Goal: Complete application form: Complete application form

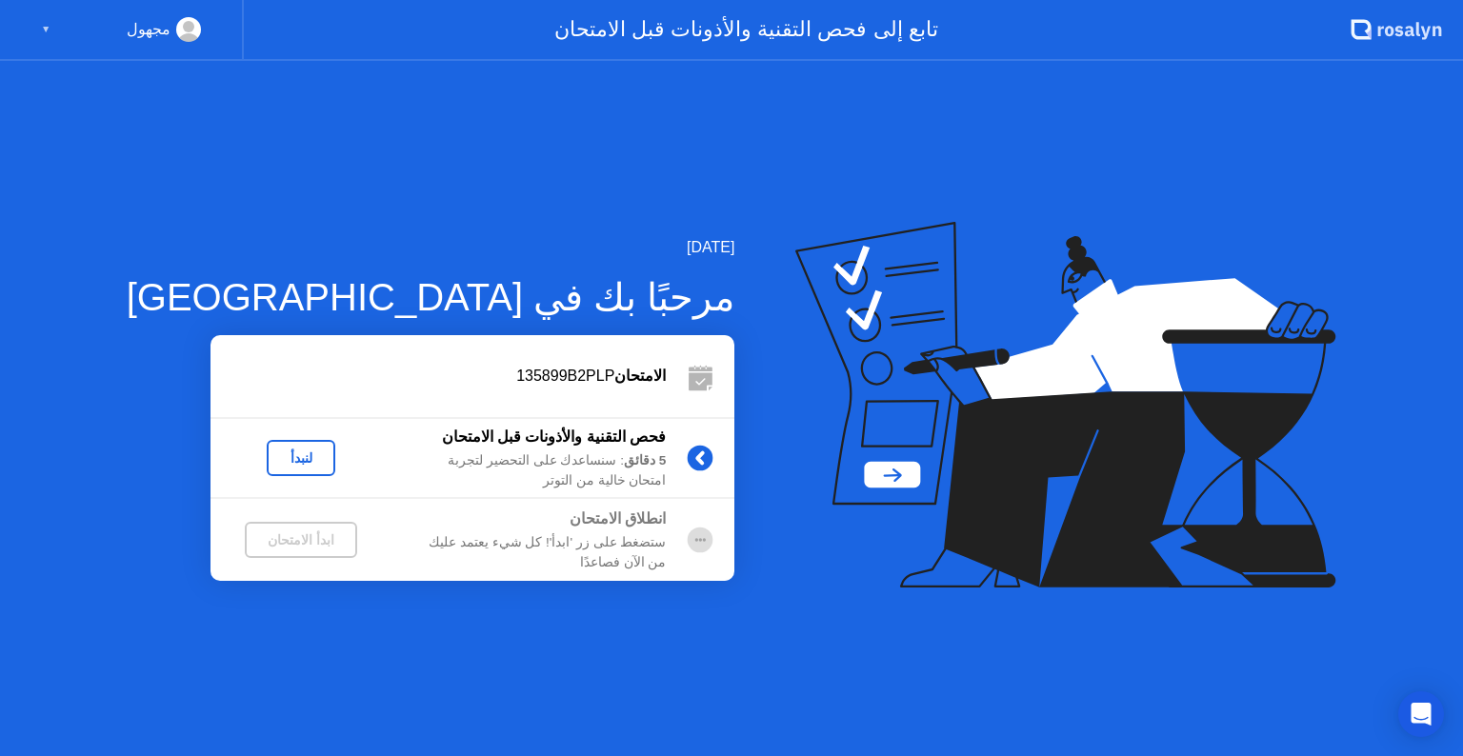
click at [274, 454] on div "لنبدأ" at bounding box center [300, 458] width 53 height 15
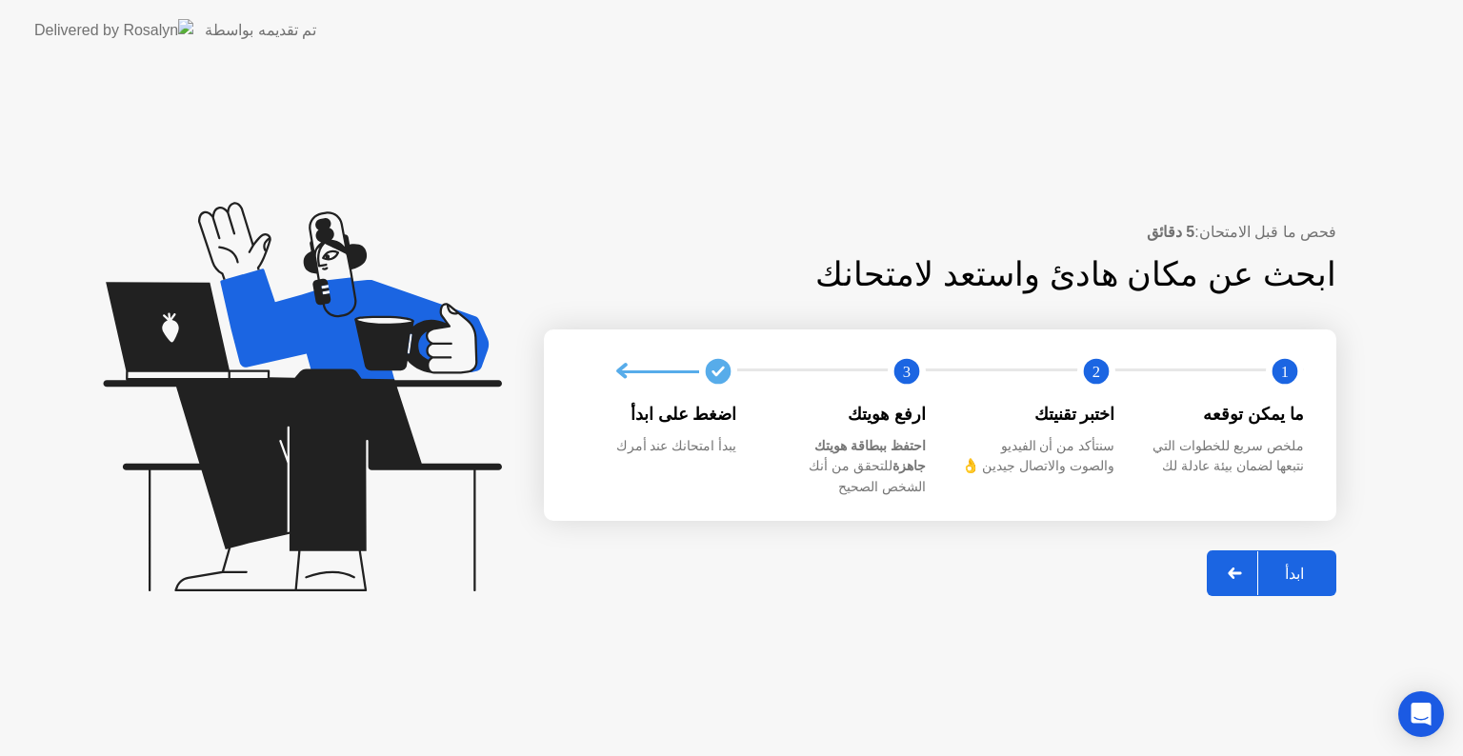
click at [1298, 565] on div "ابدأ" at bounding box center [1294, 574] width 72 height 18
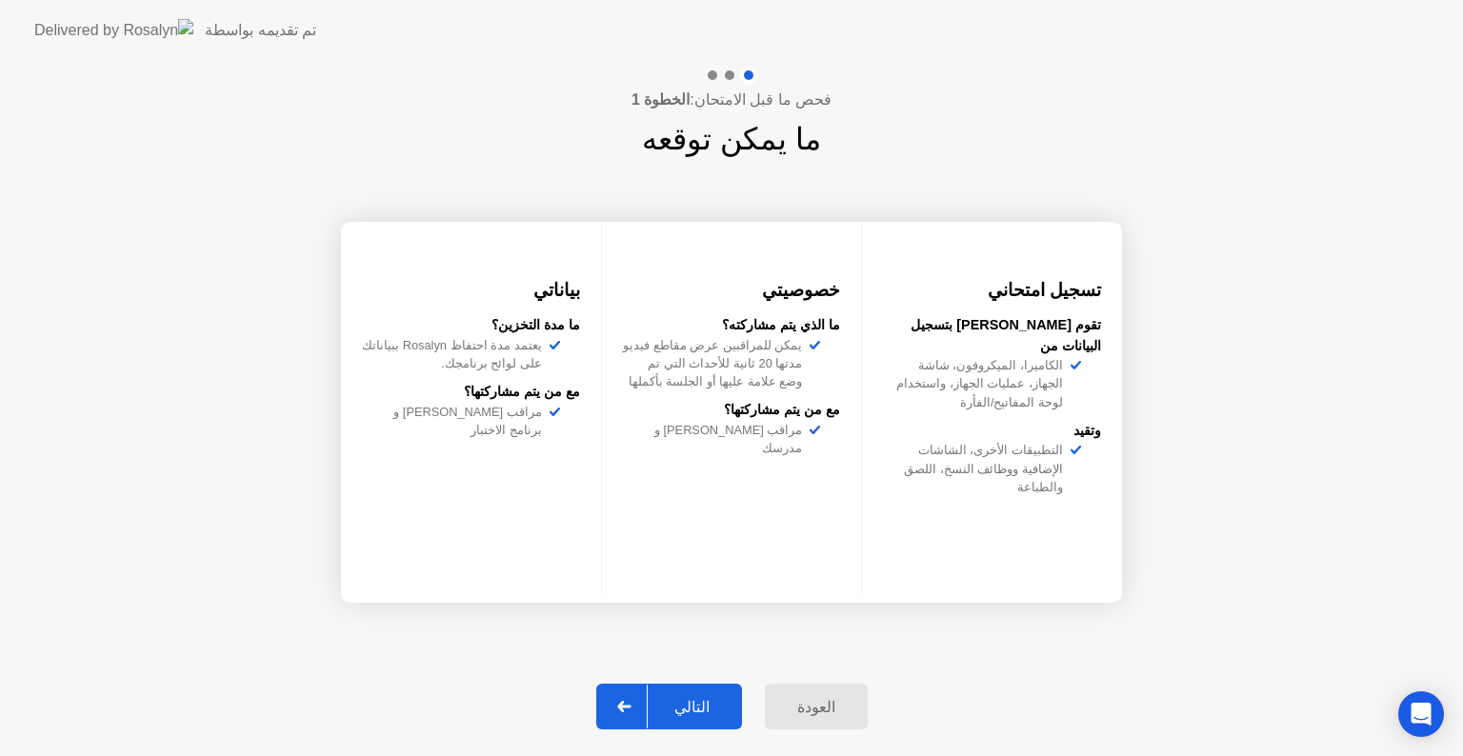
click at [693, 720] on button "التالي" at bounding box center [669, 707] width 146 height 46
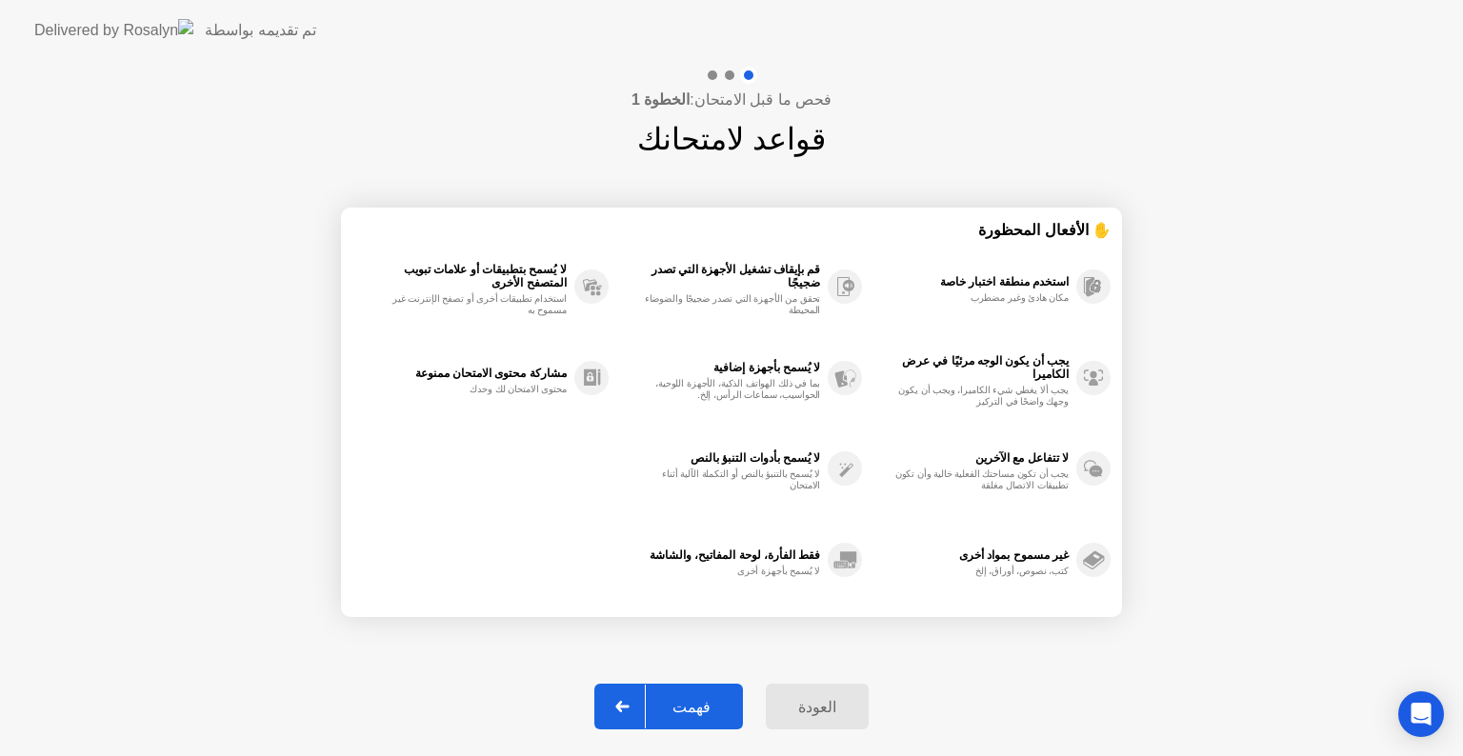
click at [694, 700] on div "فهمت" at bounding box center [691, 707] width 91 height 18
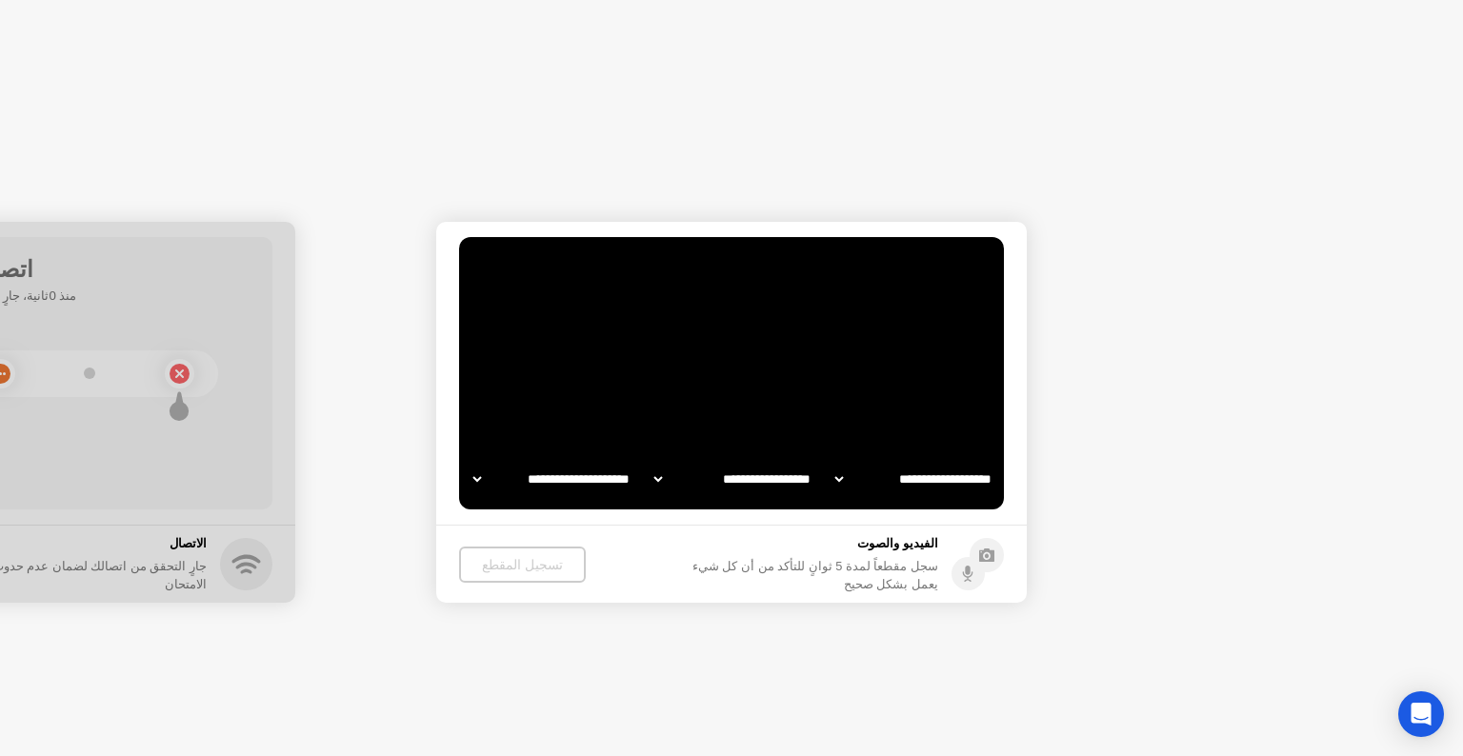
select select "**********"
select select "*******"
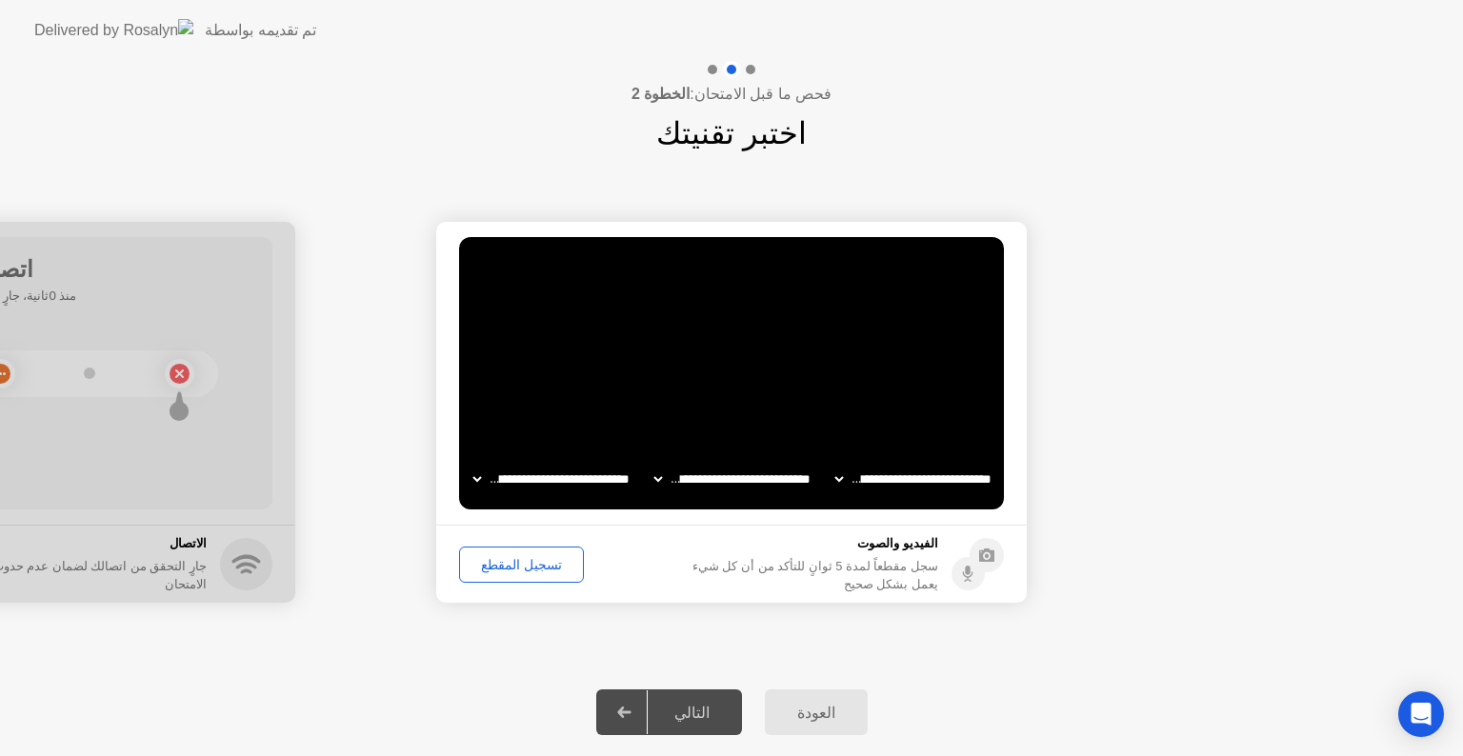
click at [503, 564] on div "تسجيل المقطع" at bounding box center [521, 564] width 111 height 15
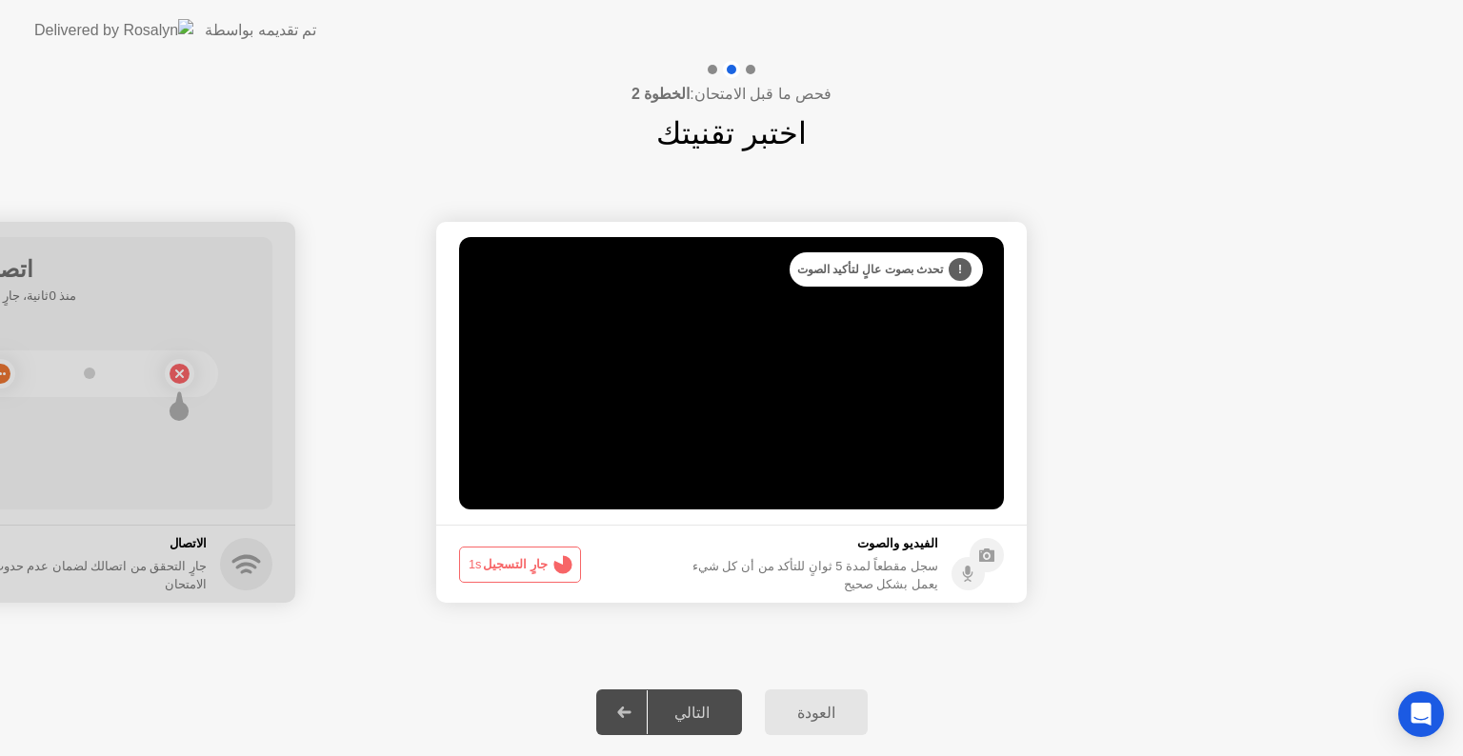
click at [503, 564] on button "جارٍ التسجيل 1s" at bounding box center [520, 565] width 122 height 36
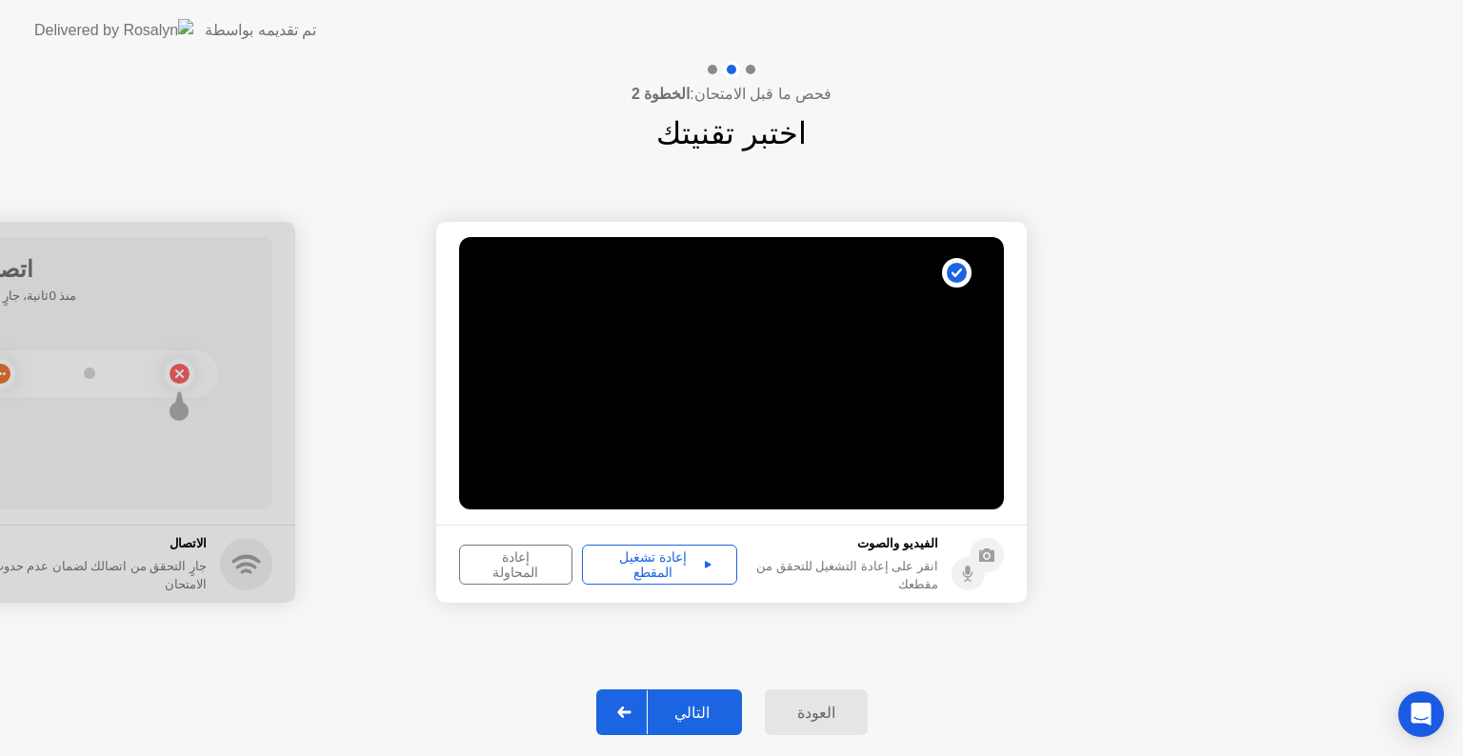
click at [625, 566] on div "إعادة تشغيل المقطع" at bounding box center [660, 565] width 142 height 30
click at [690, 706] on div "التالي" at bounding box center [692, 713] width 89 height 18
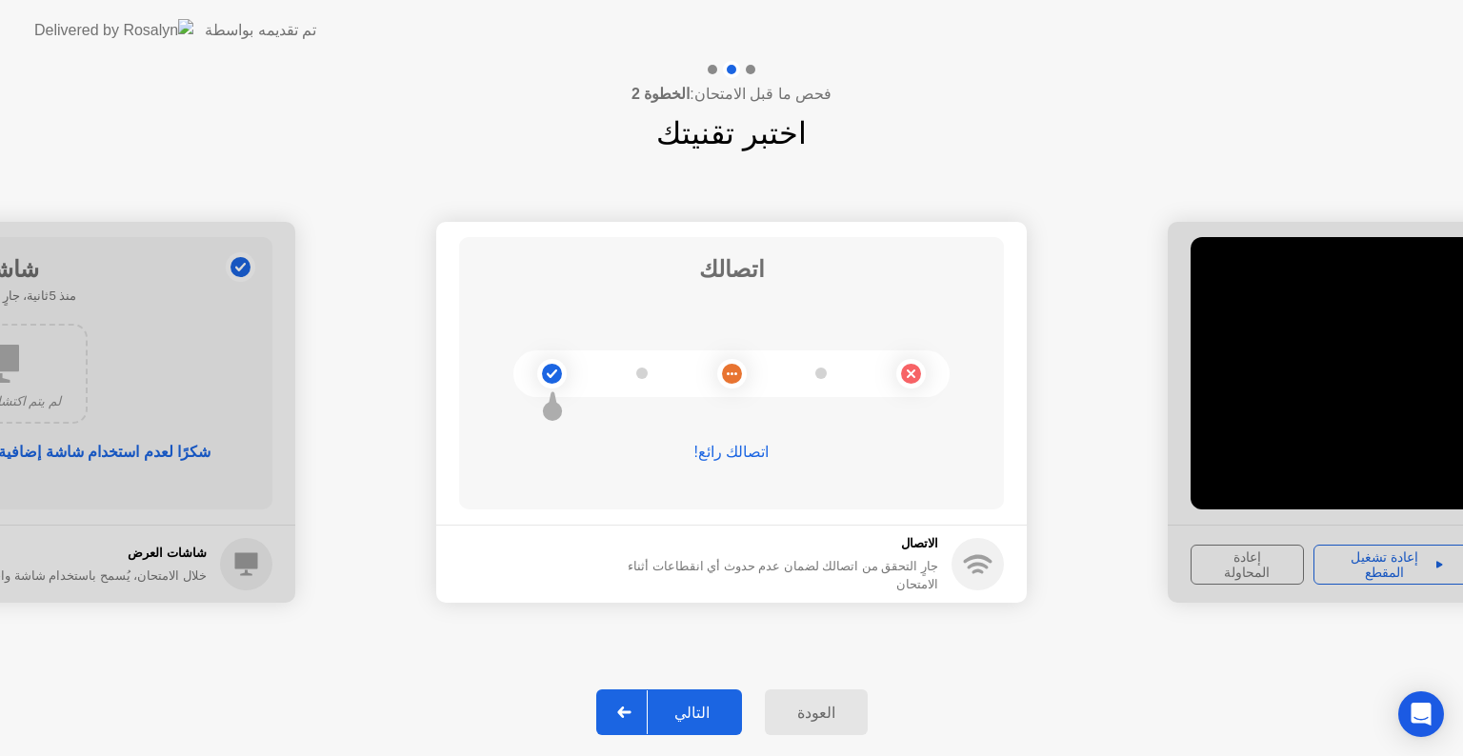
click at [697, 705] on div "التالي" at bounding box center [692, 713] width 89 height 18
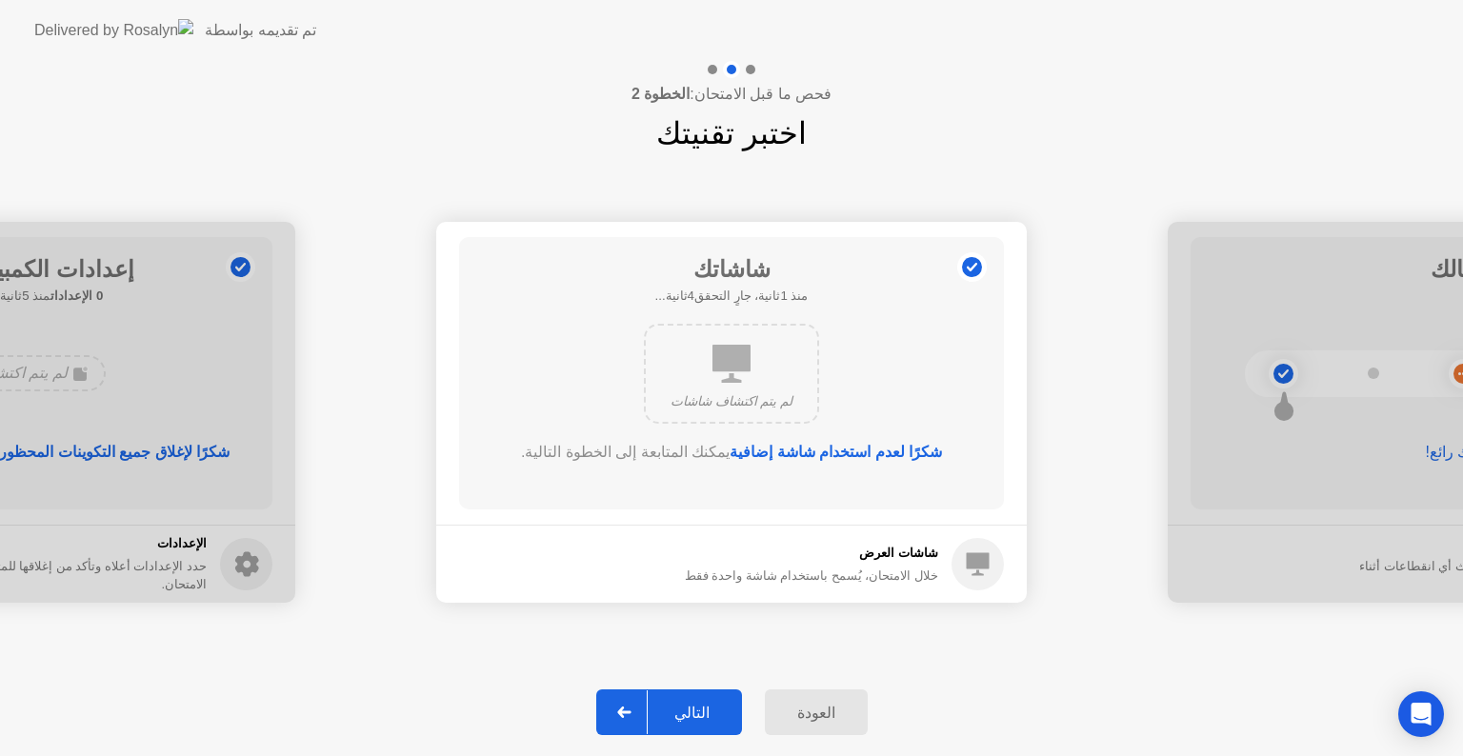
click at [697, 705] on div "التالي" at bounding box center [692, 713] width 89 height 18
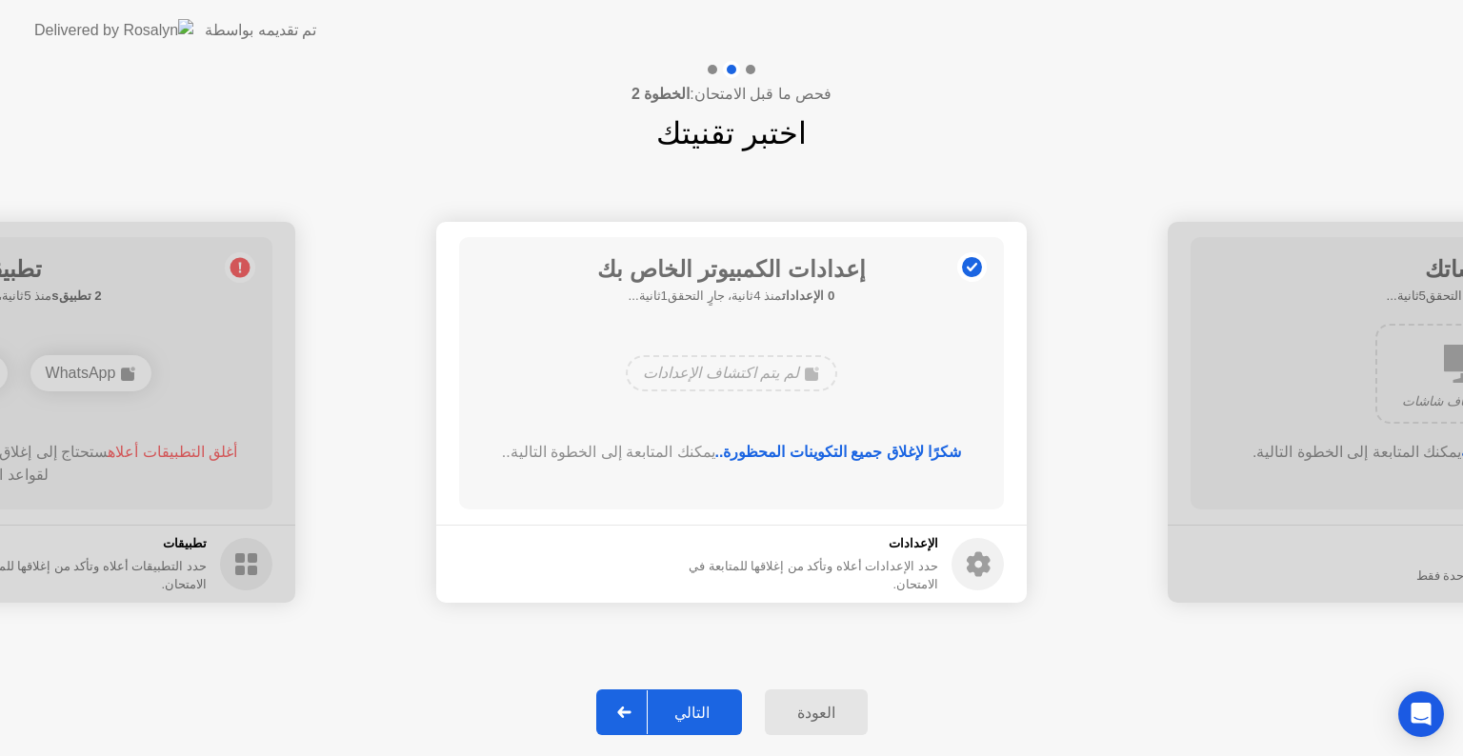
click at [697, 705] on div "التالي" at bounding box center [692, 713] width 89 height 18
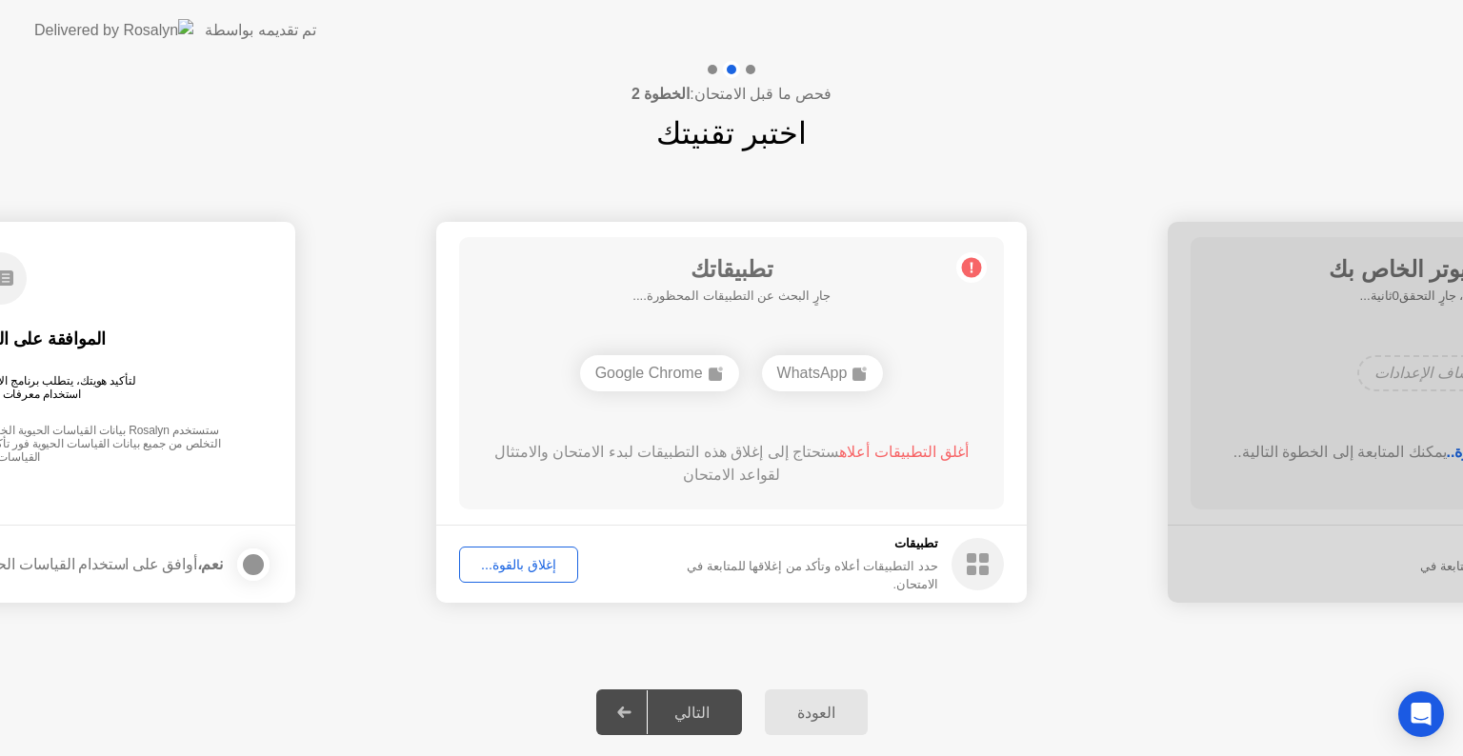
click at [516, 564] on div "إغلاق بالقوة..." at bounding box center [519, 564] width 106 height 15
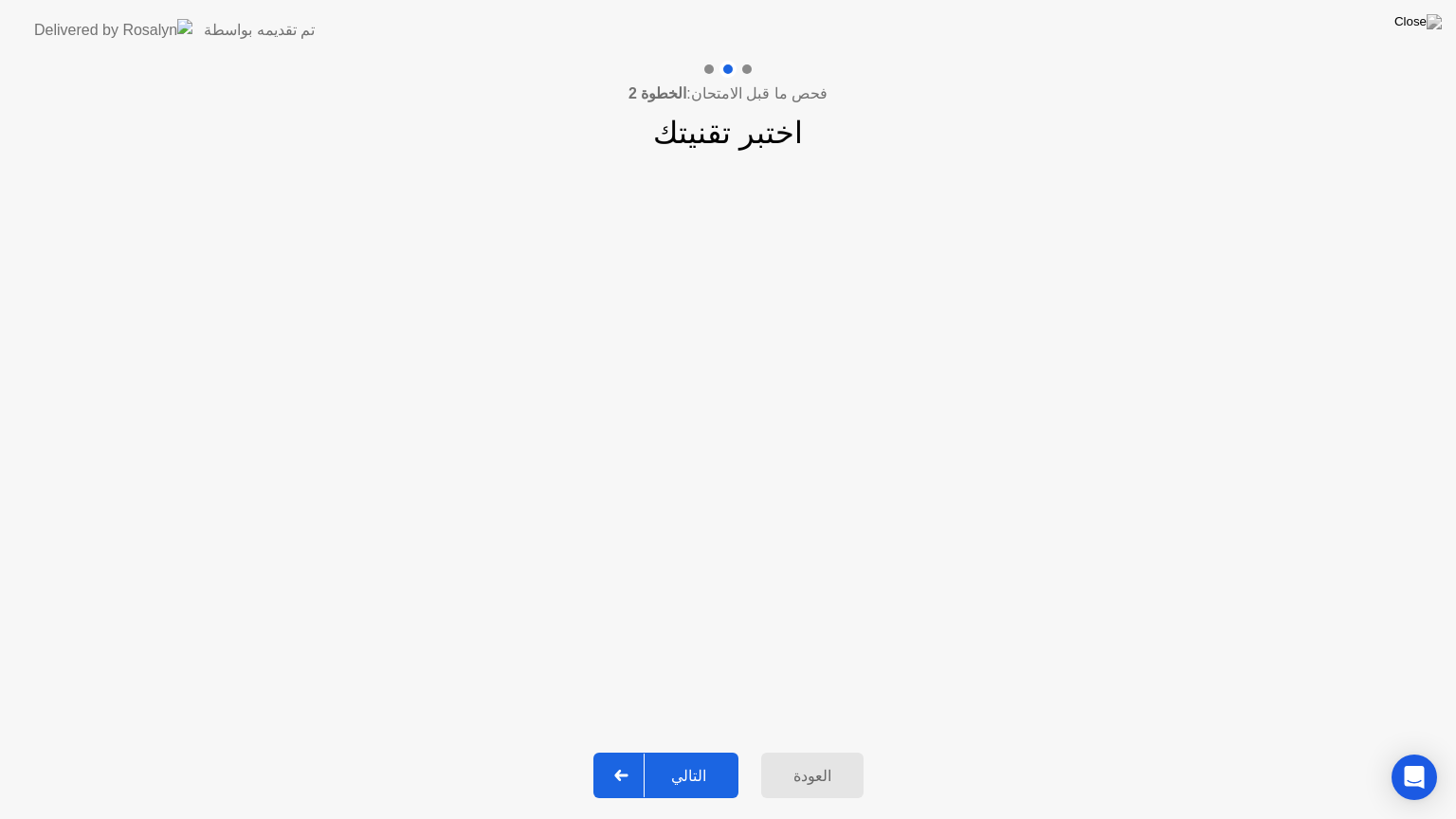
click at [686, 751] on div "التالي" at bounding box center [689, 776] width 89 height 18
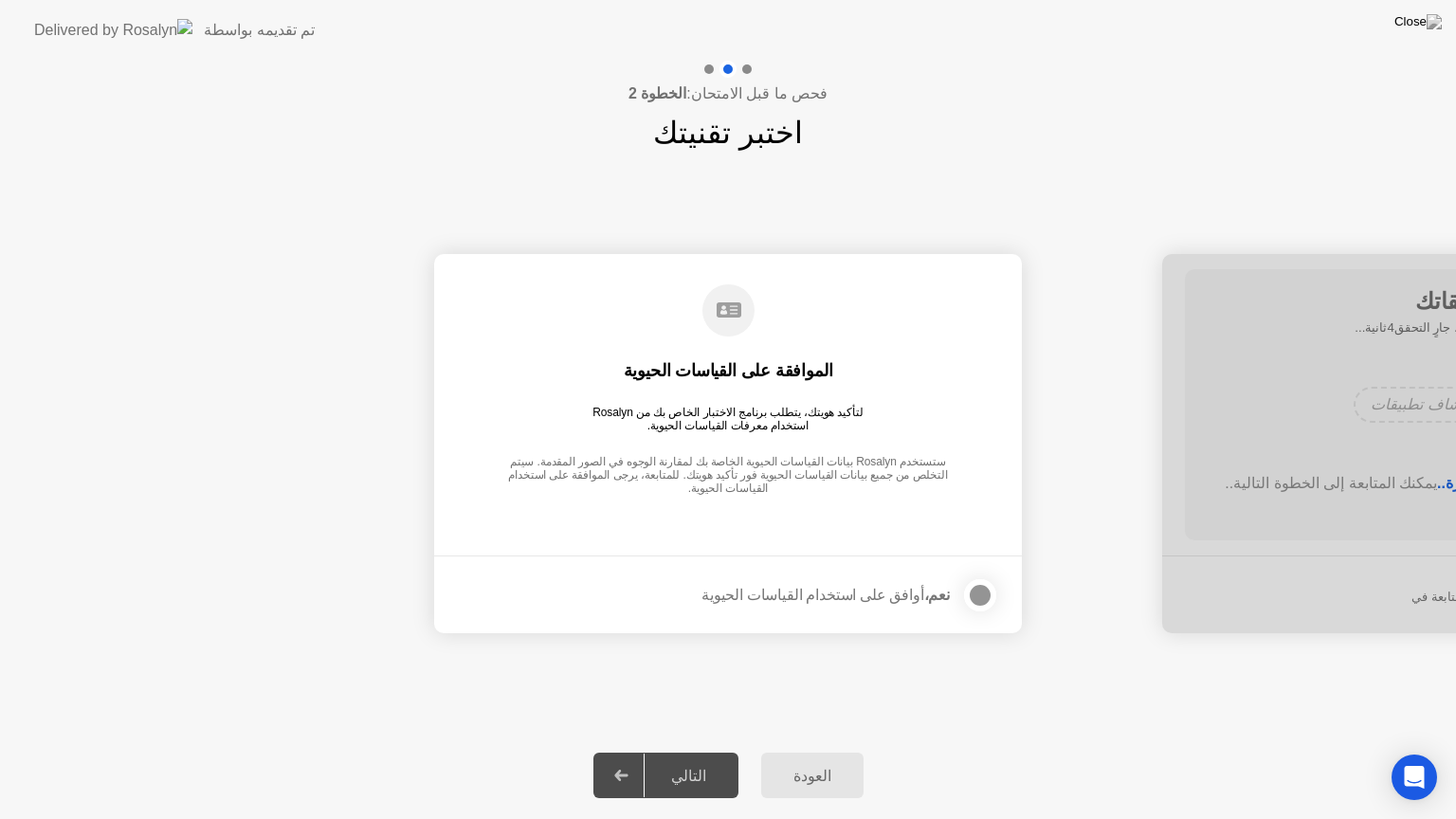
click at [686, 751] on div "التالي" at bounding box center [689, 776] width 89 height 18
click at [980, 591] on div at bounding box center [980, 595] width 23 height 23
click at [691, 751] on div "التالي" at bounding box center [689, 776] width 89 height 18
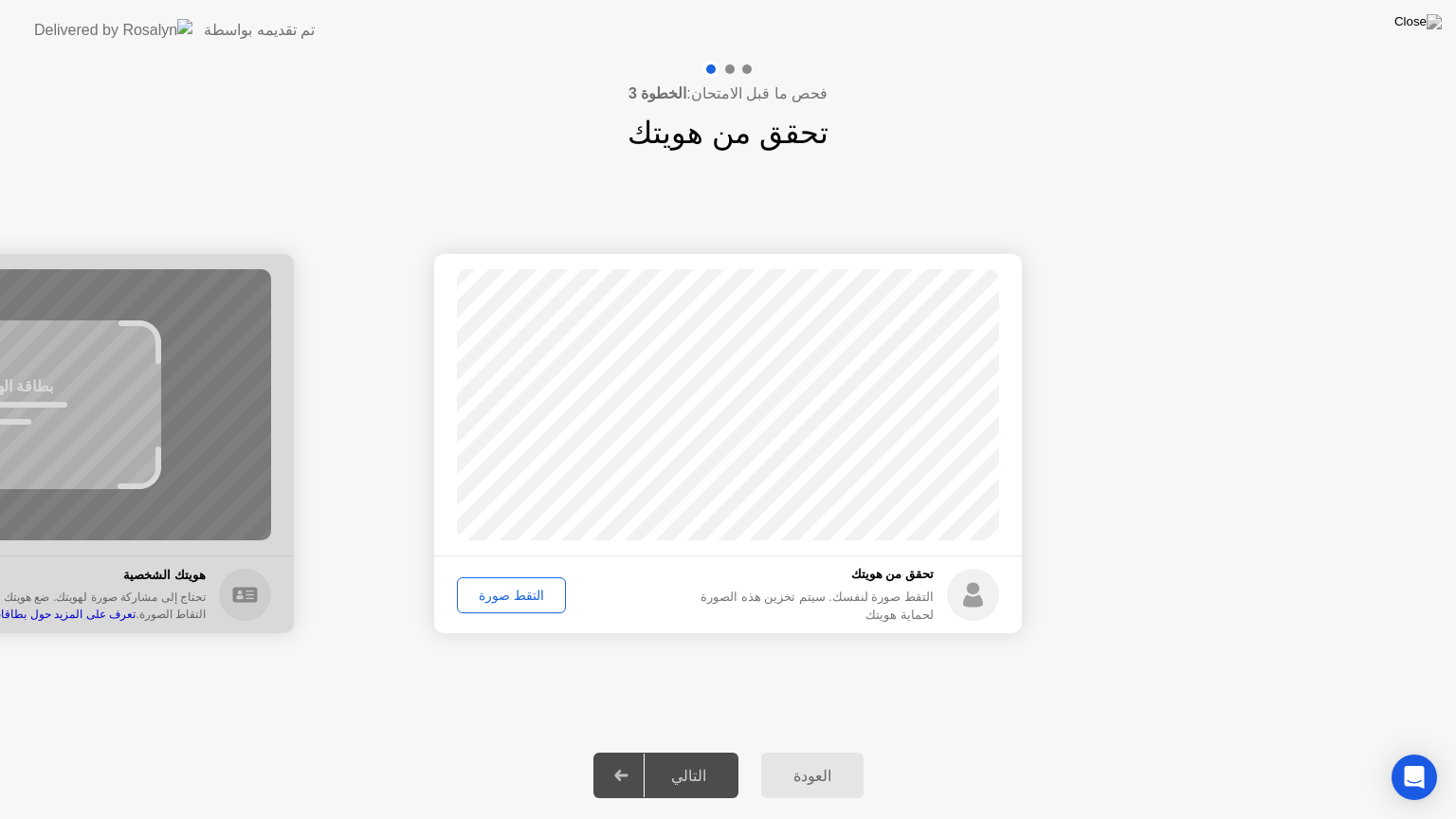
click at [500, 594] on div "التقط صورة" at bounding box center [512, 595] width 96 height 15
click at [688, 751] on div "التالي" at bounding box center [689, 776] width 89 height 18
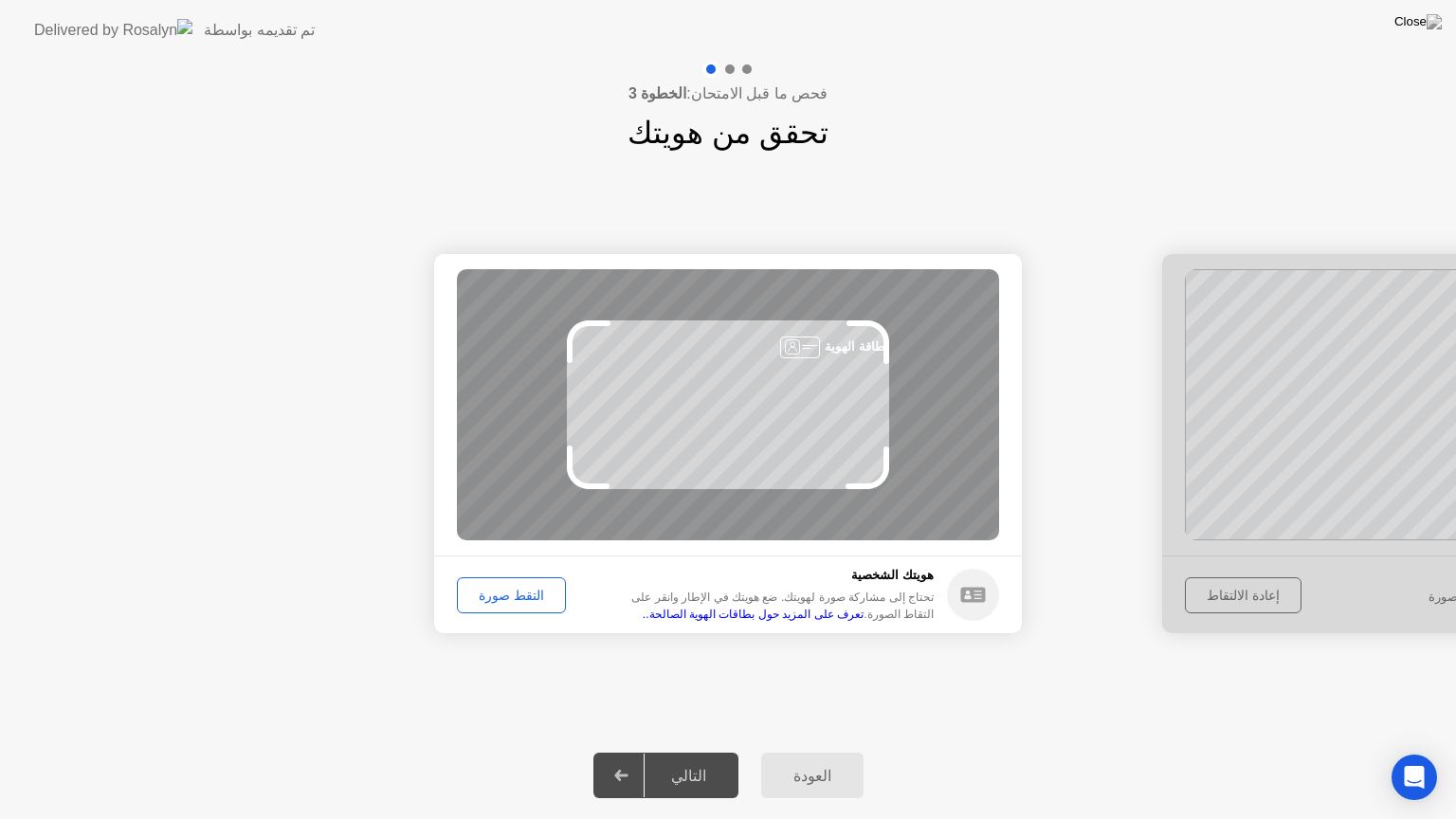
click at [498, 596] on div "التقط صورة" at bounding box center [512, 595] width 96 height 15
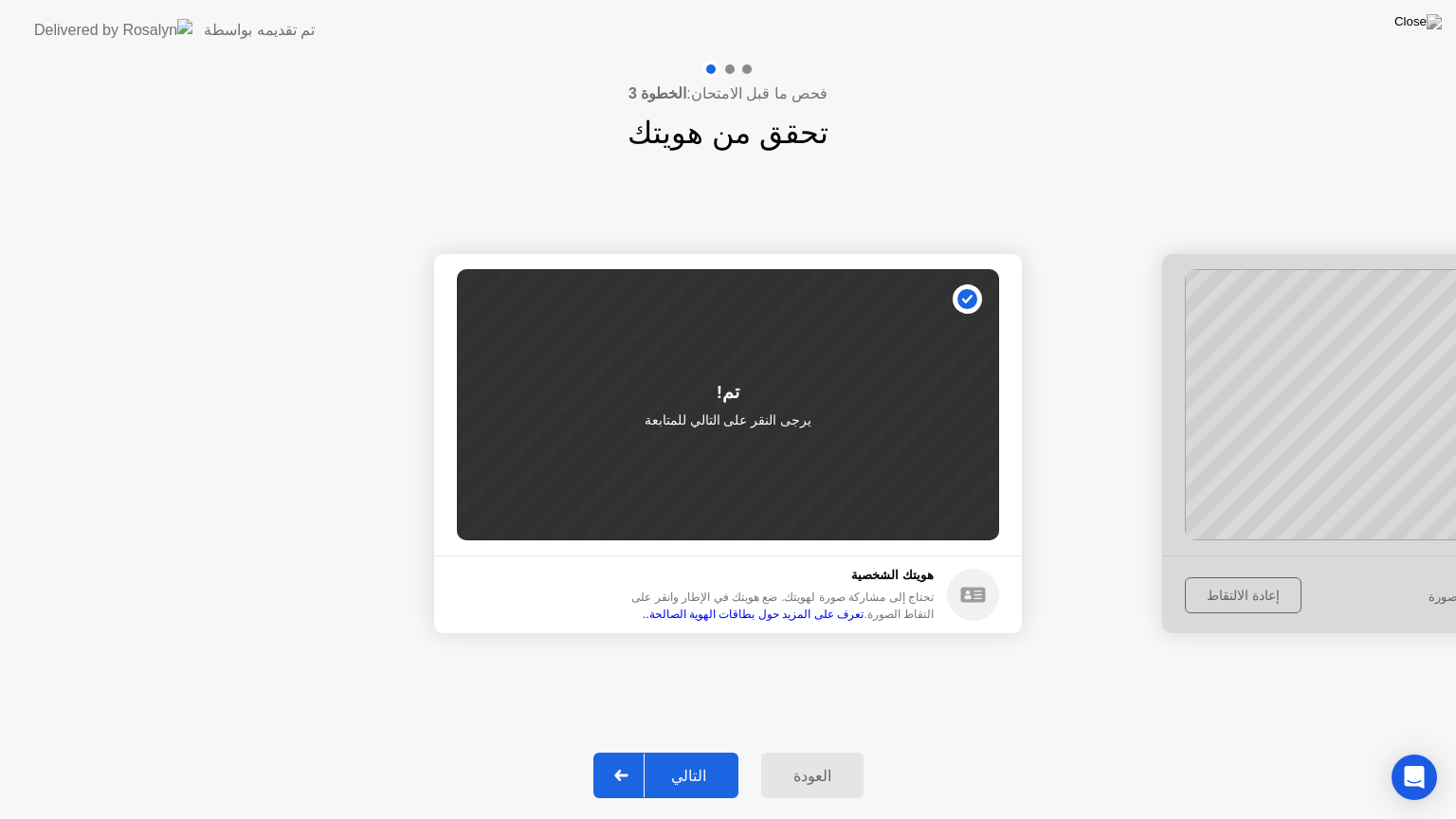
click at [698, 751] on div "التالي" at bounding box center [689, 776] width 89 height 18
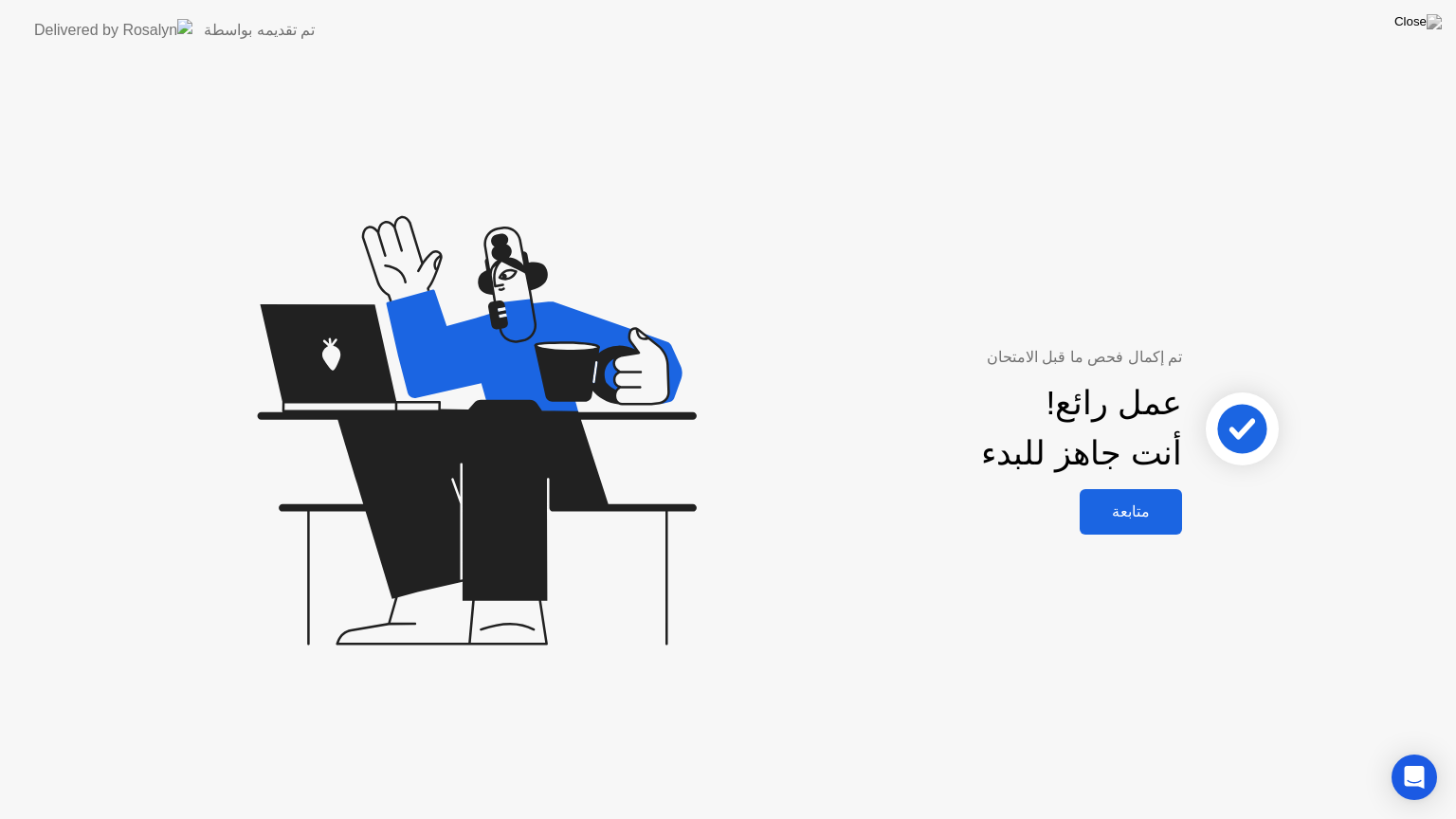
click at [1142, 503] on div "متابعة" at bounding box center [1131, 512] width 91 height 18
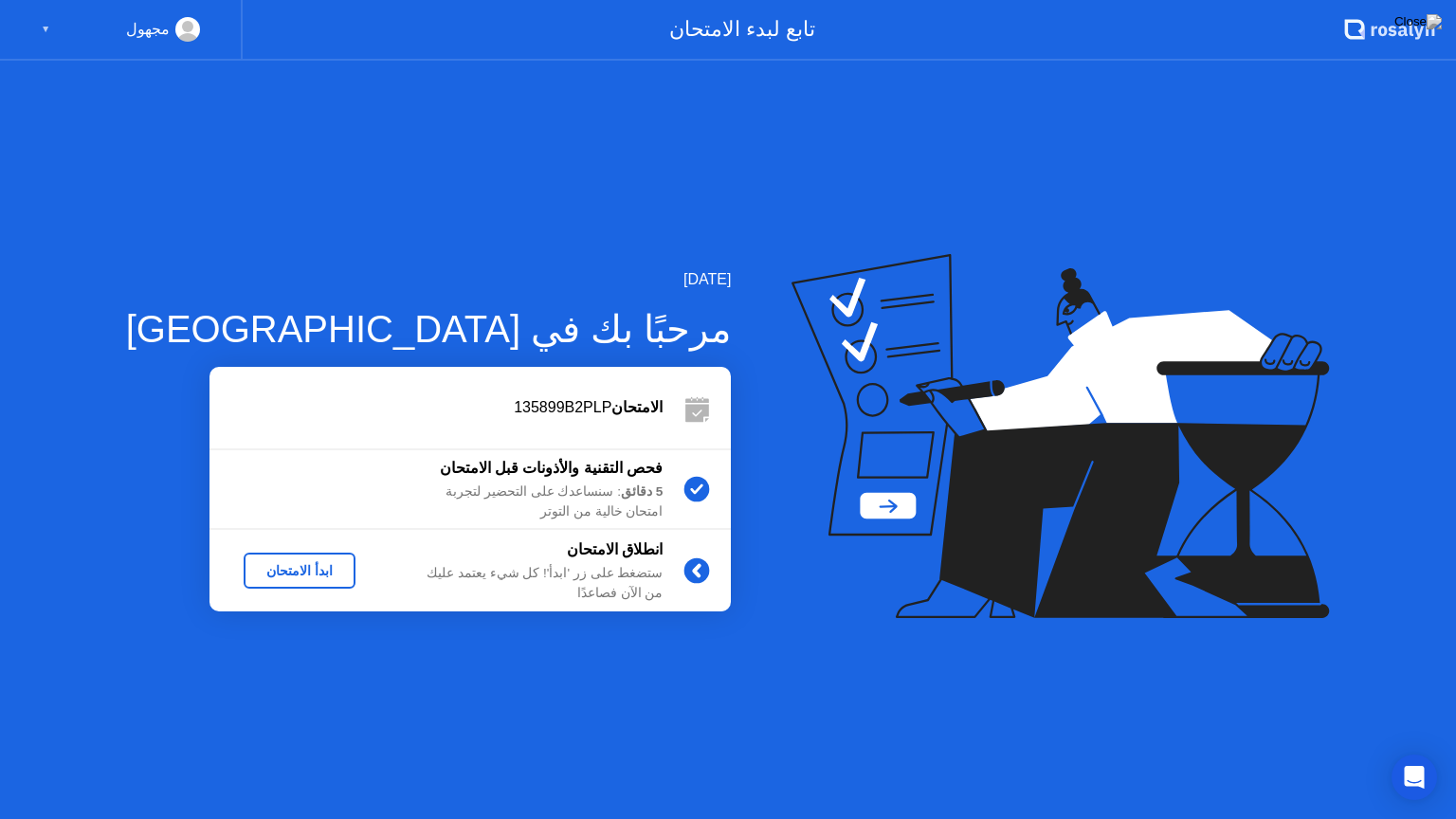
click at [270, 569] on div "ابدأ الامتحان" at bounding box center [299, 570] width 97 height 15
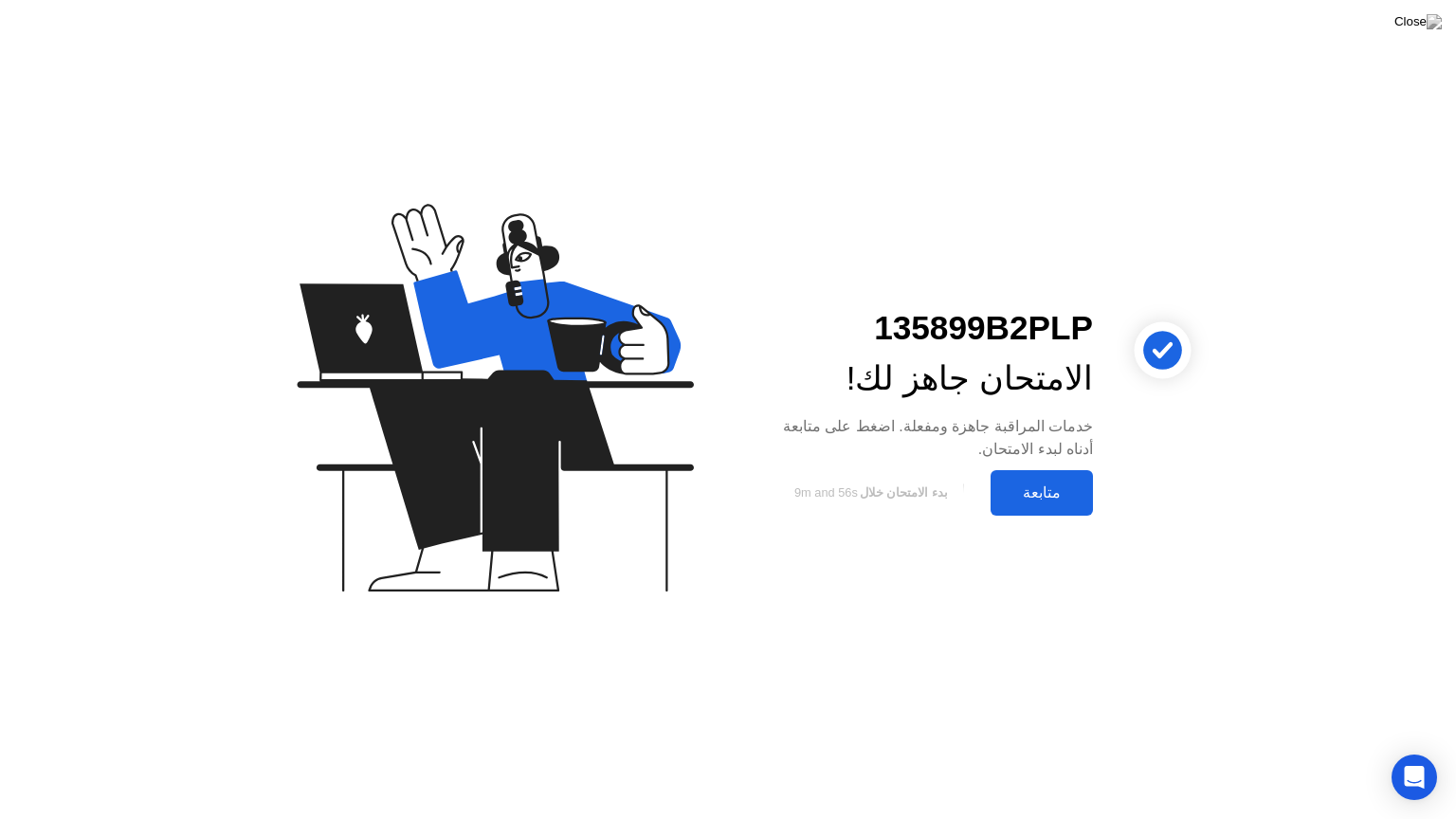
click at [1024, 484] on div "متابعة" at bounding box center [1041, 493] width 91 height 18
